Goal: Task Accomplishment & Management: Manage account settings

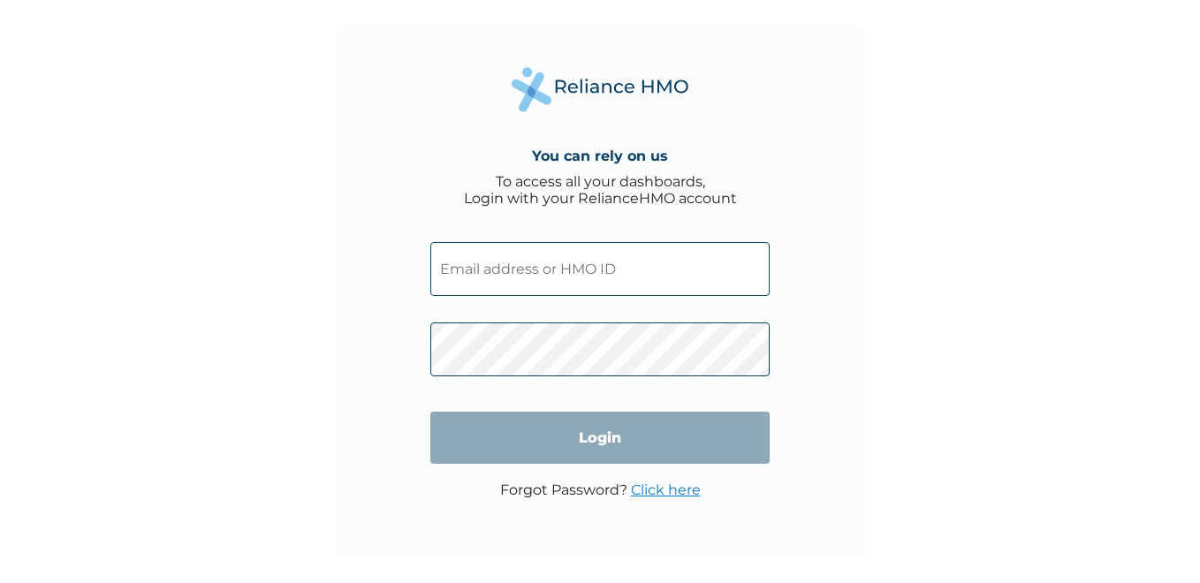
click at [1000, 217] on div "You can rely on us To access all your dashboards, Login with your RelianceHMO a…" at bounding box center [600, 291] width 1200 height 583
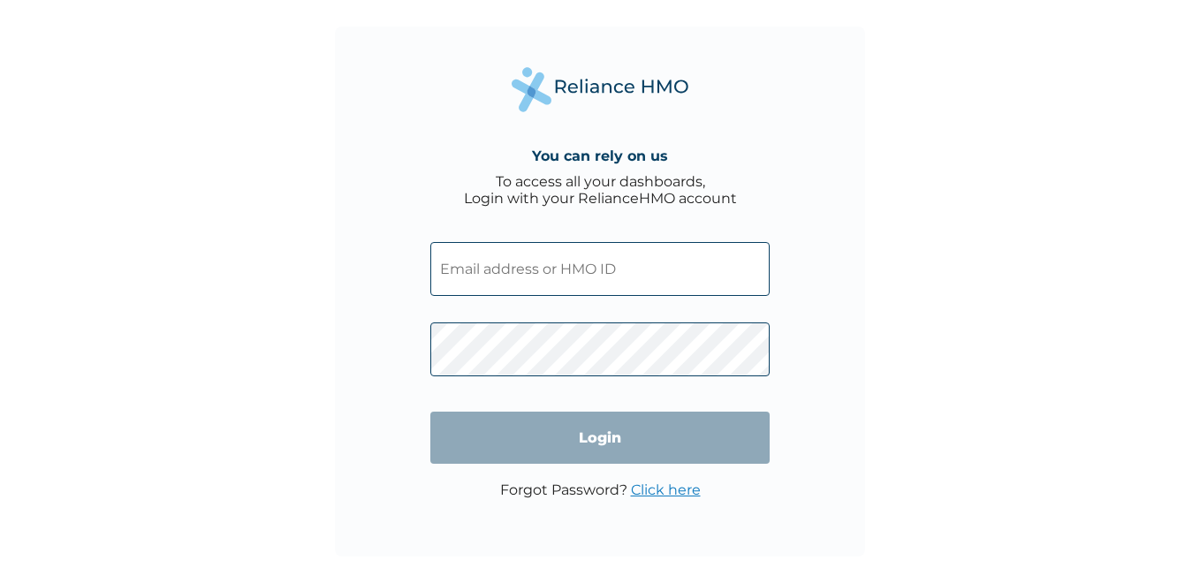
click at [1032, 234] on div "You can rely on us To access all your dashboards, Login with your RelianceHMO a…" at bounding box center [600, 291] width 1200 height 583
click at [528, 270] on input "text" at bounding box center [599, 269] width 339 height 54
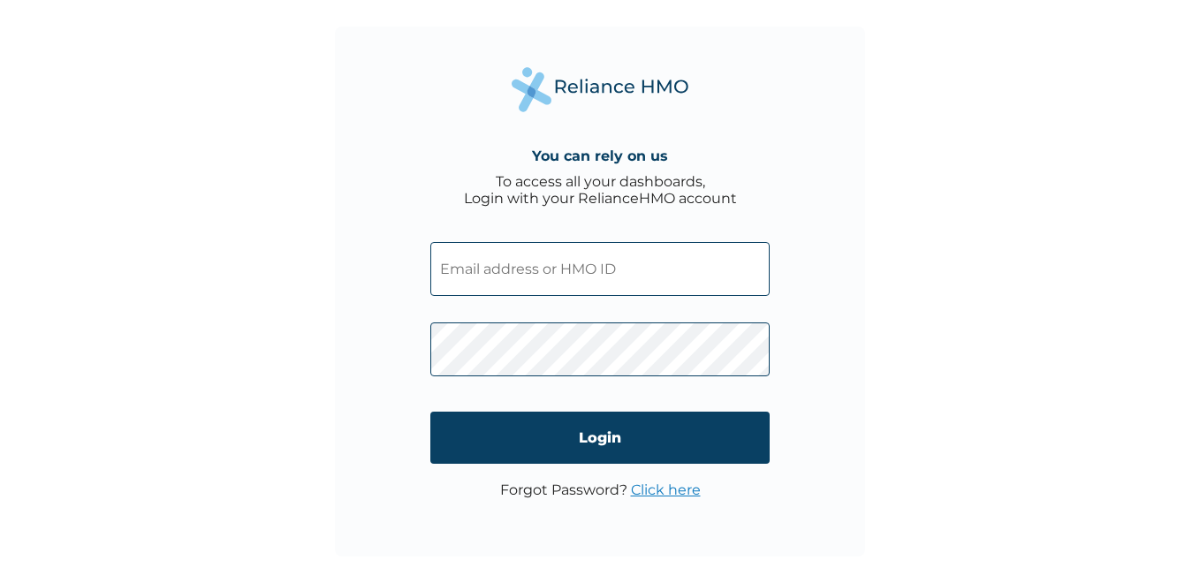
click at [516, 270] on input "text" at bounding box center [599, 269] width 339 height 54
paste input "VUL/10038/A"
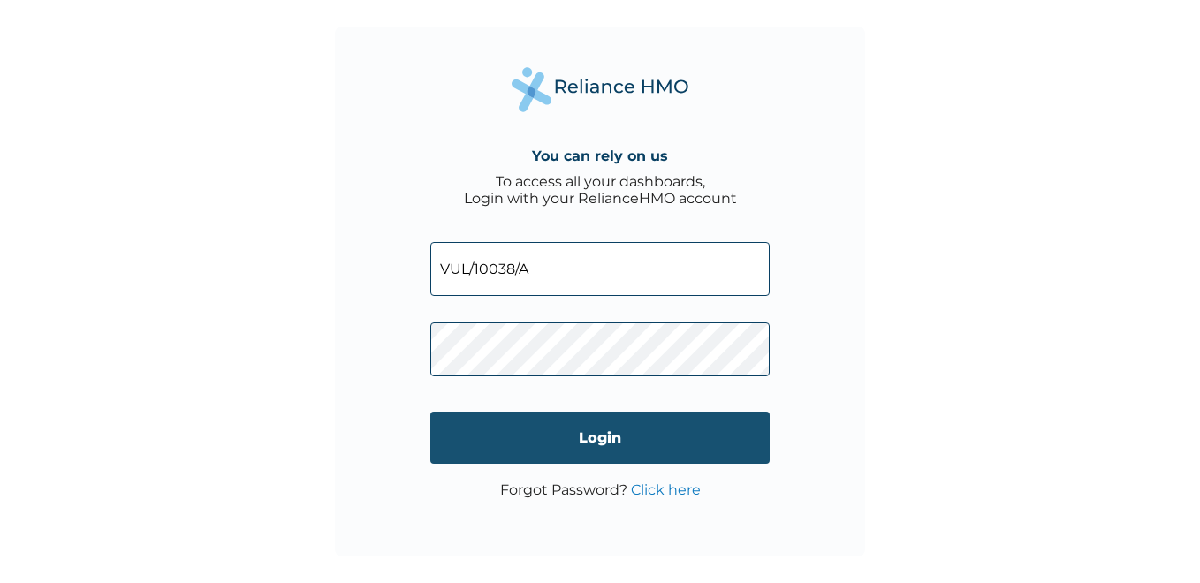
type input "VUL/10038/A"
click at [639, 445] on input "Login" at bounding box center [599, 438] width 339 height 52
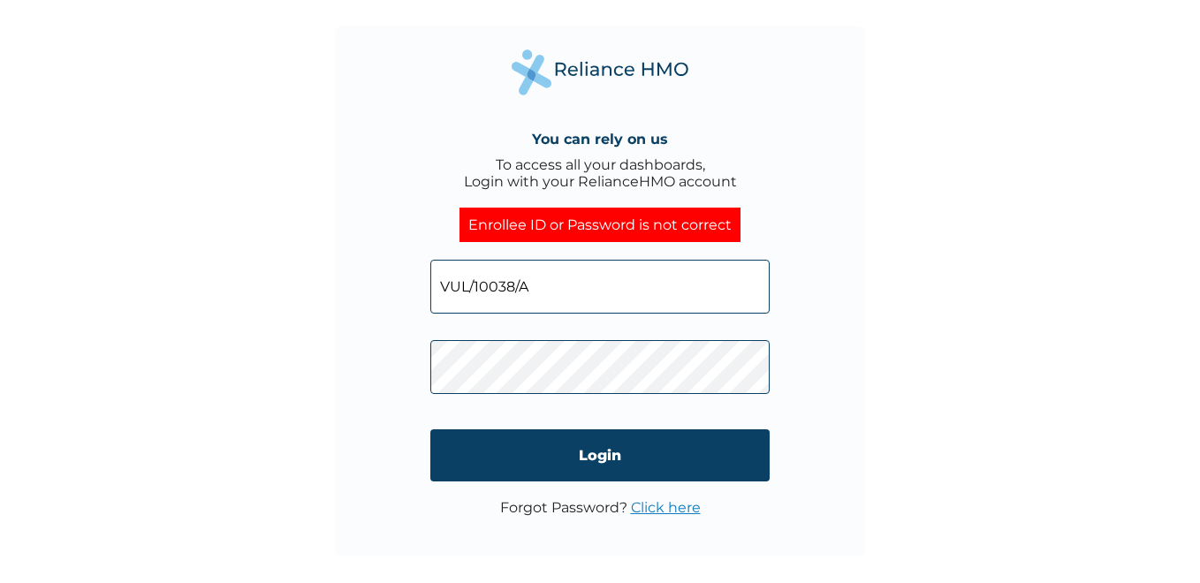
click input "Login" at bounding box center [599, 456] width 339 height 52
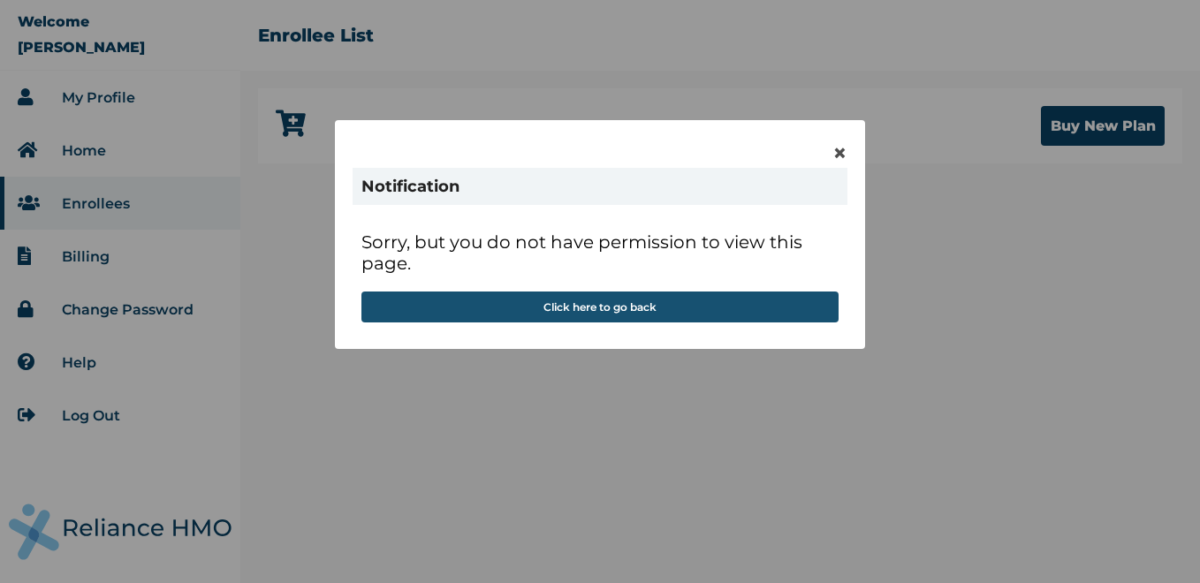
click at [602, 305] on button "Click here to go back" at bounding box center [600, 307] width 477 height 31
